Goal: Browse casually: Explore the website without a specific task or goal

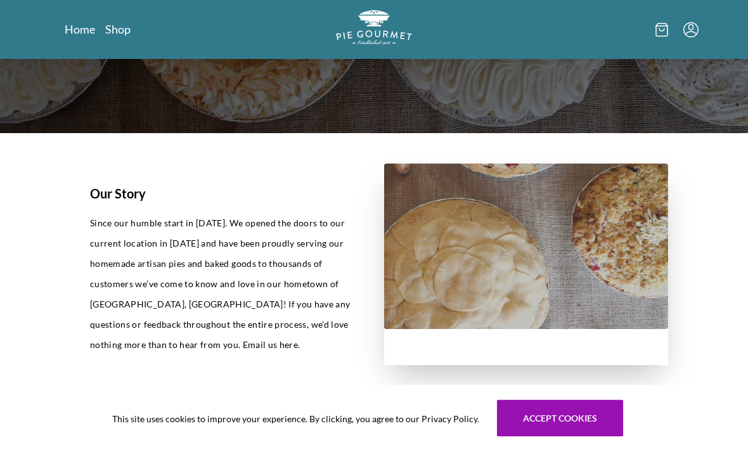
scroll to position [189, 0]
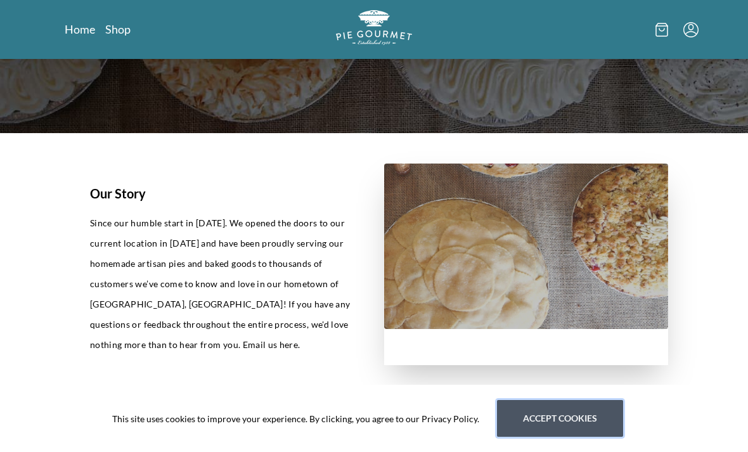
click at [574, 413] on button "Accept cookies" at bounding box center [560, 418] width 126 height 37
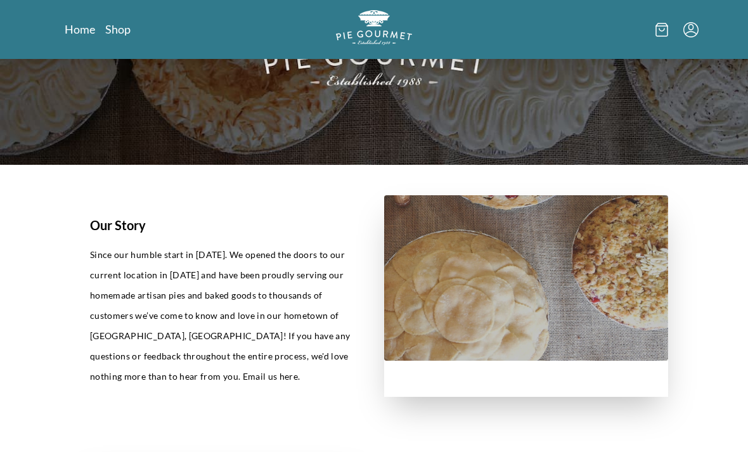
scroll to position [0, 0]
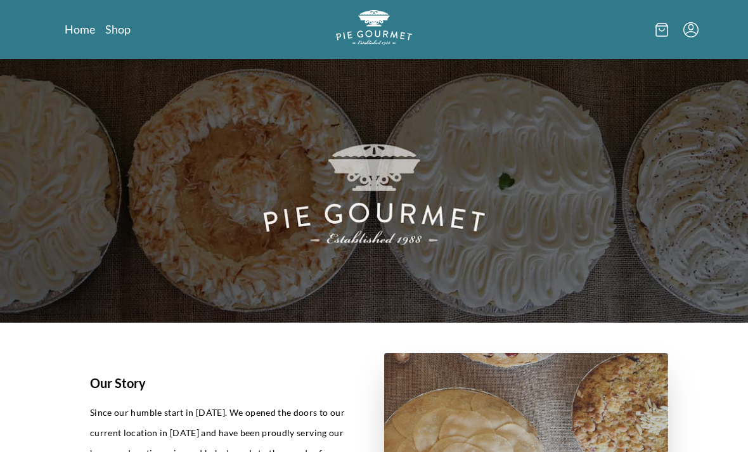
click at [661, 29] on icon at bounding box center [661, 30] width 13 height 14
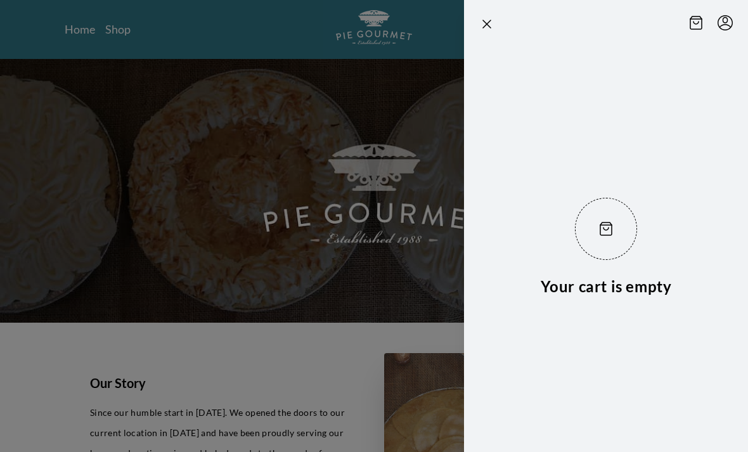
click at [423, 84] on div at bounding box center [374, 226] width 748 height 452
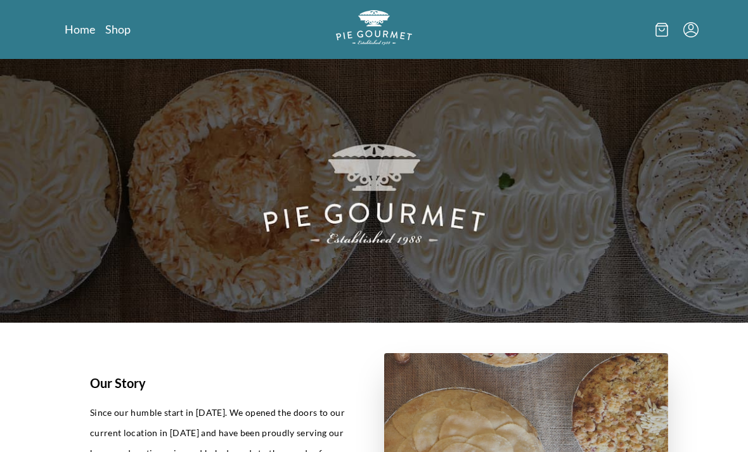
click at [113, 32] on link "Shop" at bounding box center [117, 29] width 25 height 15
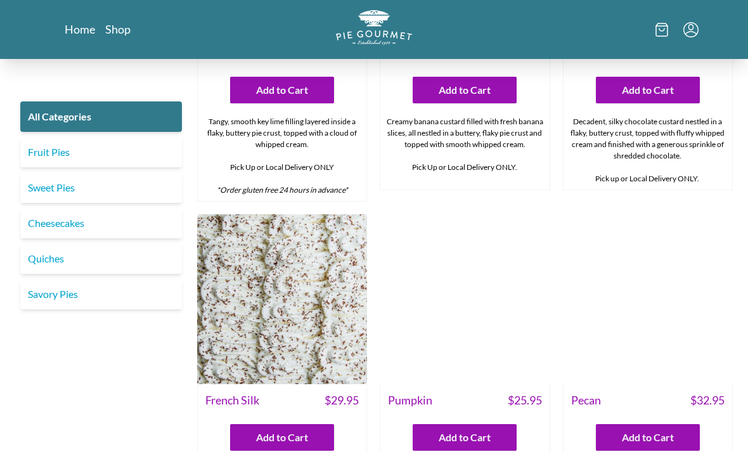
scroll to position [2619, 0]
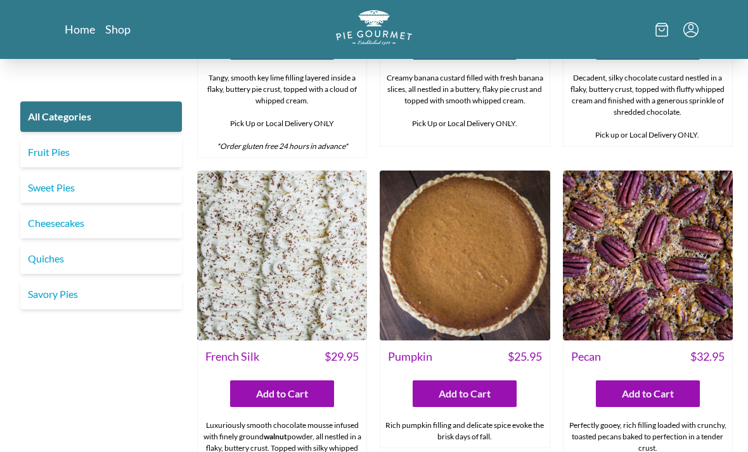
click at [119, 186] on link "Sweet Pies" at bounding box center [101, 187] width 162 height 30
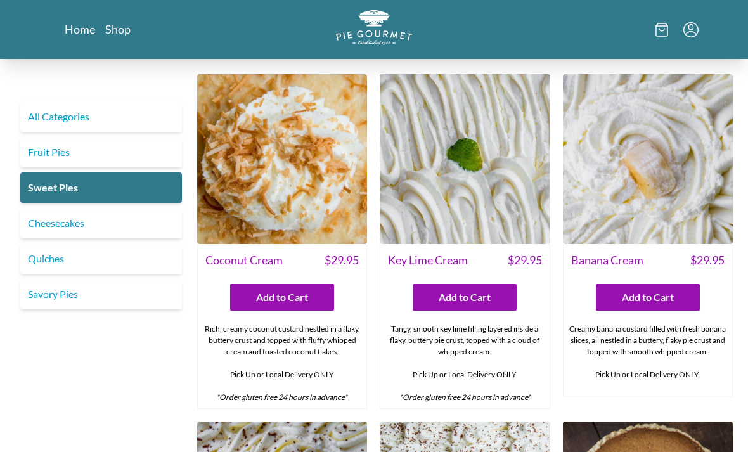
click at [128, 219] on link "Cheesecakes" at bounding box center [101, 223] width 162 height 30
